Goal: Find specific page/section: Find specific page/section

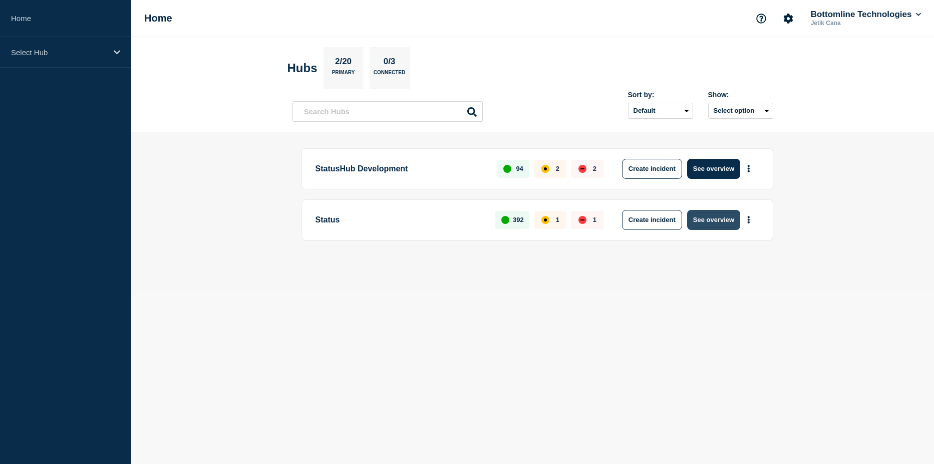
click at [715, 223] on button "See overview" at bounding box center [713, 220] width 53 height 20
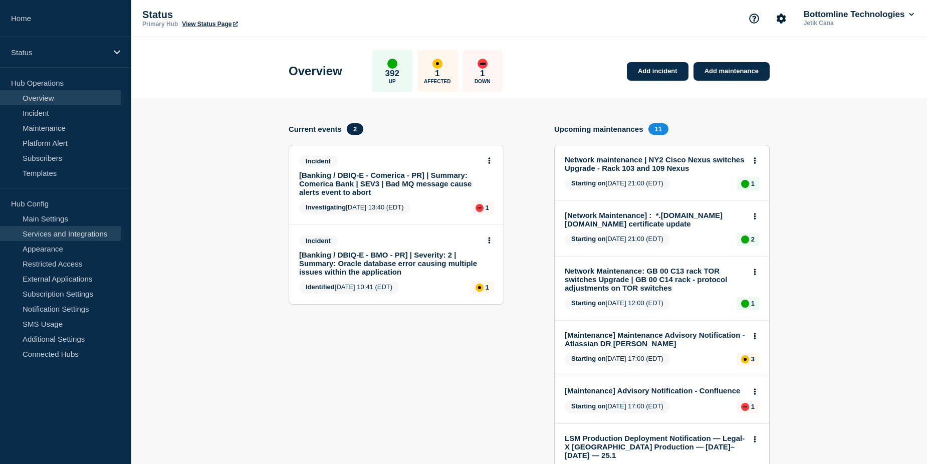
click at [64, 233] on link "Services and Integrations" at bounding box center [60, 233] width 121 height 15
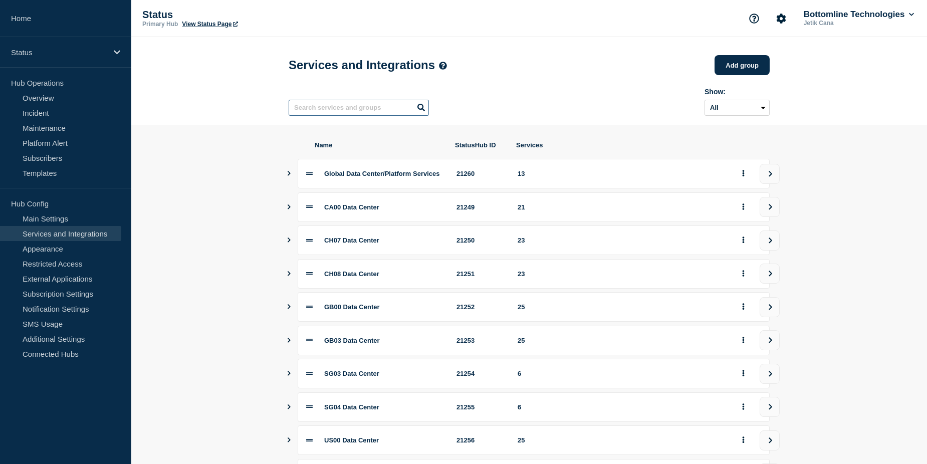
click at [345, 113] on input "text" at bounding box center [359, 108] width 140 height 16
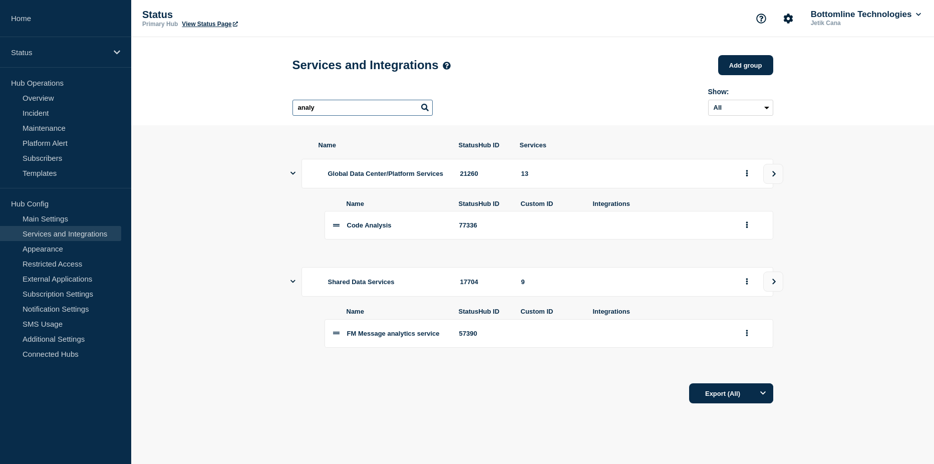
click at [349, 112] on input "analy" at bounding box center [363, 108] width 140 height 16
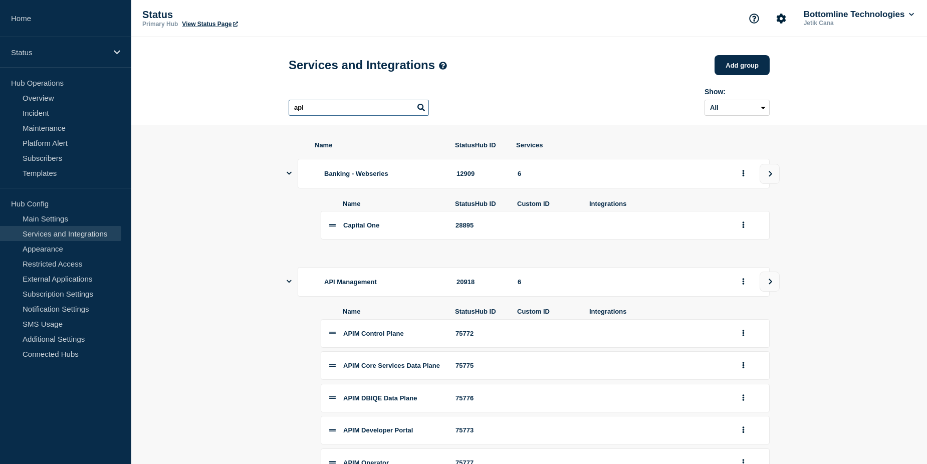
click at [345, 111] on input "api" at bounding box center [359, 108] width 140 height 16
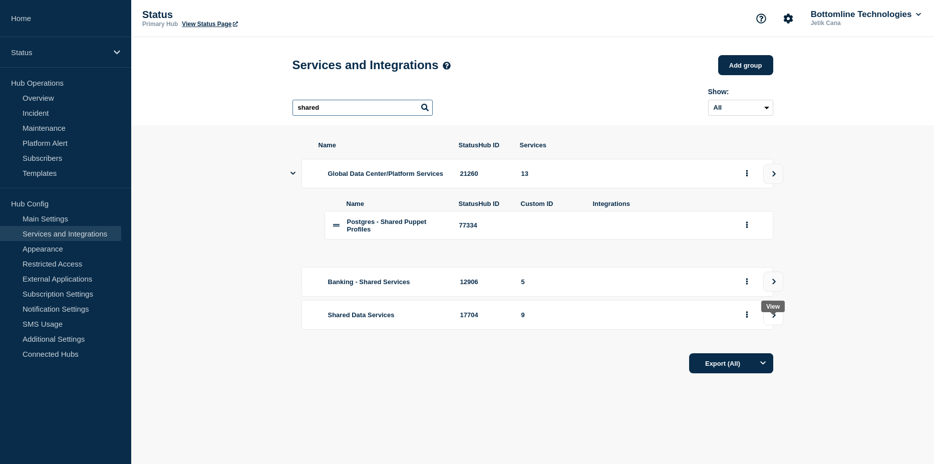
type input "shared"
click at [770, 325] on button "view group" at bounding box center [773, 315] width 20 height 20
